Goal: Task Accomplishment & Management: Manage account settings

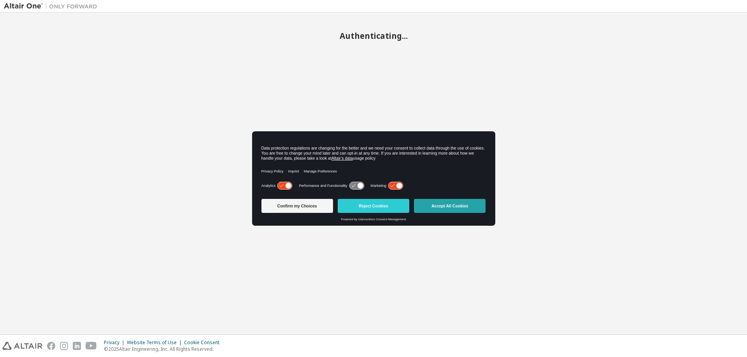
click at [448, 203] on button "Accept All Cookies" at bounding box center [450, 206] width 72 height 14
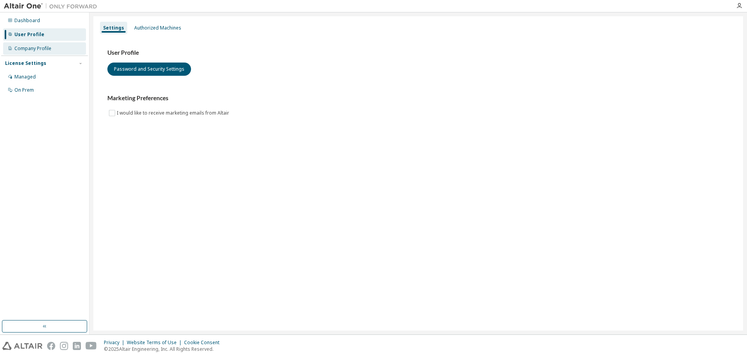
click at [44, 53] on div "Company Profile" at bounding box center [44, 48] width 83 height 12
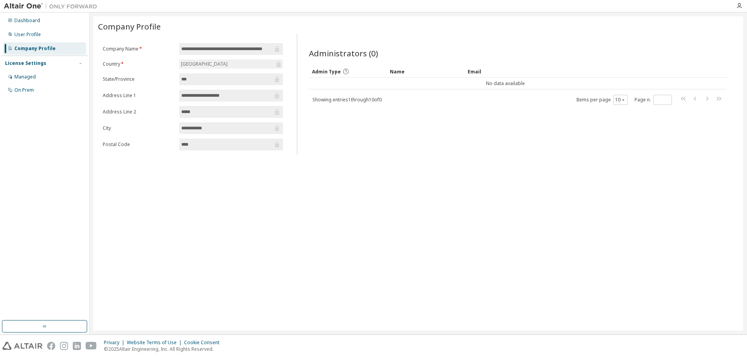
click at [43, 41] on div "Dashboard User Profile Company Profile License Settings Managed On Prem" at bounding box center [44, 56] width 87 height 84
click at [48, 35] on div "User Profile" at bounding box center [44, 34] width 83 height 12
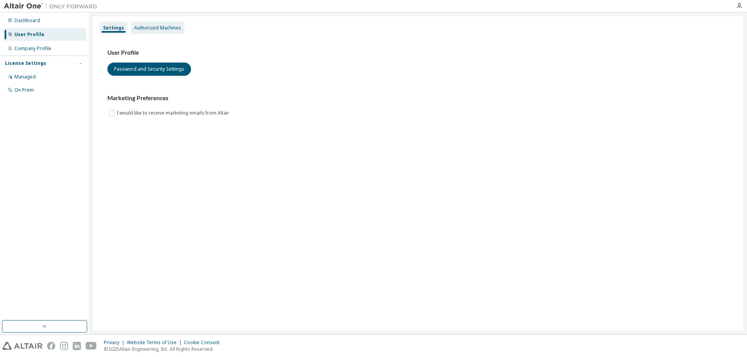
click at [163, 24] on div "Authorized Machines" at bounding box center [157, 28] width 53 height 12
